Goal: Register for event/course

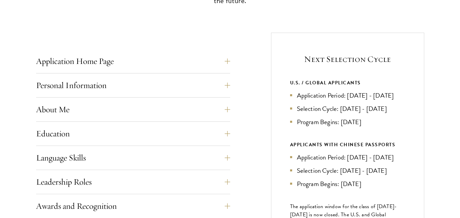
scroll to position [272, 0]
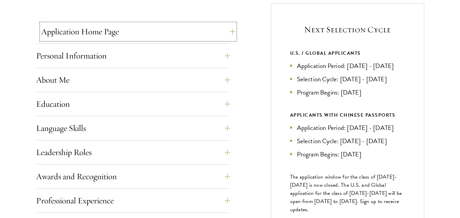
click at [223, 31] on button "Application Home Page" at bounding box center [138, 31] width 194 height 16
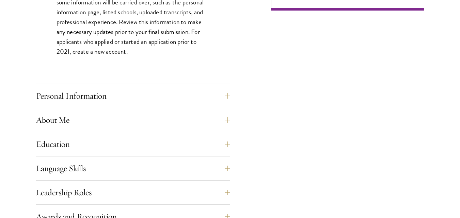
scroll to position [579, 0]
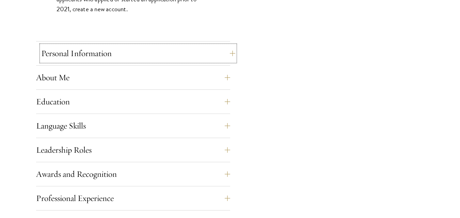
click at [178, 56] on button "Personal Information" at bounding box center [138, 53] width 194 height 16
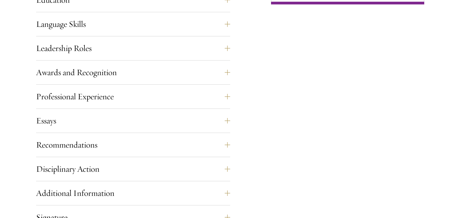
scroll to position [477, 0]
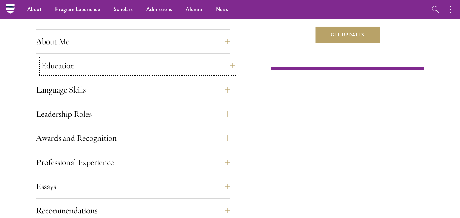
click at [164, 72] on button "Education" at bounding box center [138, 66] width 194 height 16
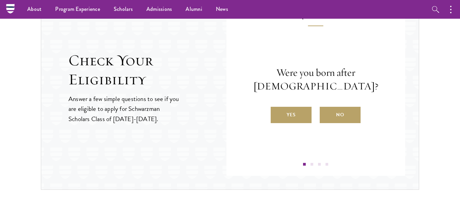
scroll to position [1498, 0]
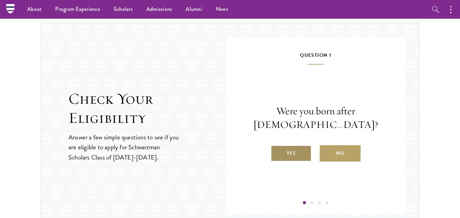
click at [302, 154] on label "Yes" at bounding box center [291, 153] width 41 height 16
click at [277, 152] on input "Yes" at bounding box center [274, 149] width 6 height 6
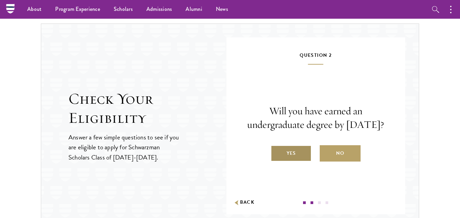
click at [297, 160] on label "Yes" at bounding box center [291, 153] width 41 height 16
click at [277, 152] on input "Yes" at bounding box center [274, 149] width 6 height 6
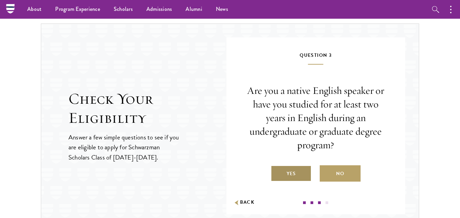
click at [290, 171] on label "Yes" at bounding box center [291, 173] width 41 height 16
click at [277, 171] on input "Yes" at bounding box center [274, 169] width 6 height 6
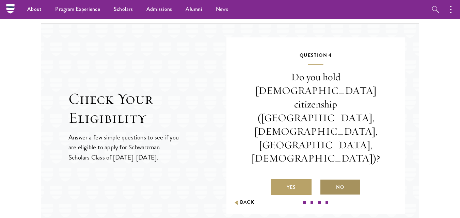
click at [326, 179] on label "No" at bounding box center [340, 187] width 41 height 16
click at [326, 180] on input "No" at bounding box center [323, 183] width 6 height 6
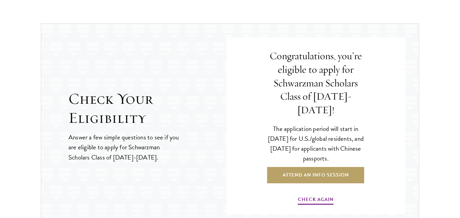
scroll to position [1532, 0]
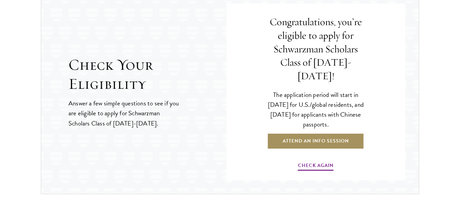
click at [316, 137] on link "Attend an Info Session" at bounding box center [315, 141] width 97 height 16
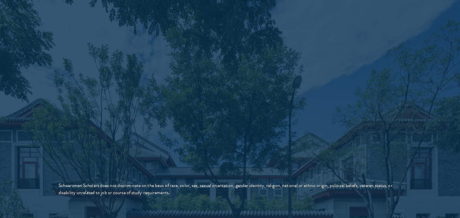
scroll to position [1191, 0]
